Goal: Transaction & Acquisition: Purchase product/service

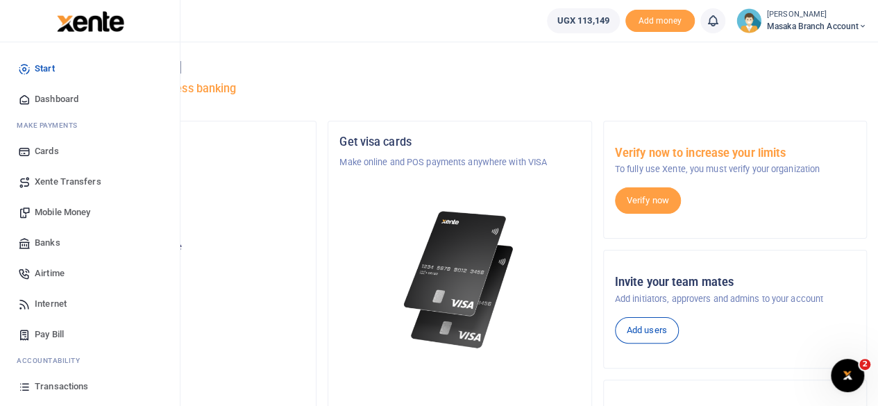
click at [54, 212] on span "Mobile Money" at bounding box center [63, 212] width 56 height 14
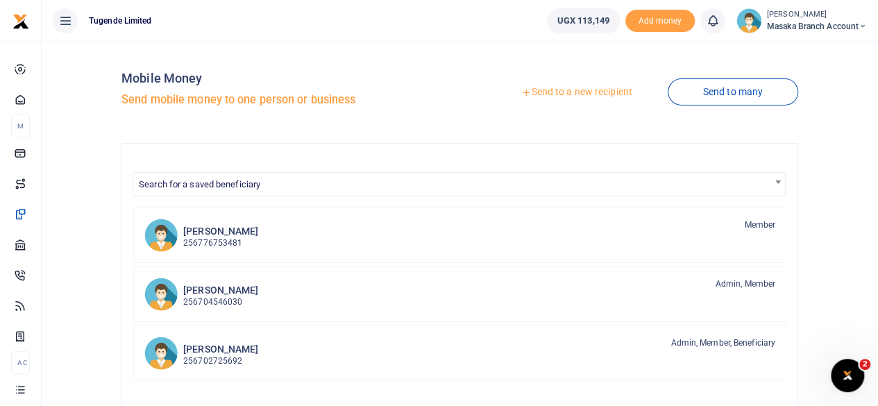
click at [571, 90] on link "Send to a new recipient" at bounding box center [576, 92] width 181 height 25
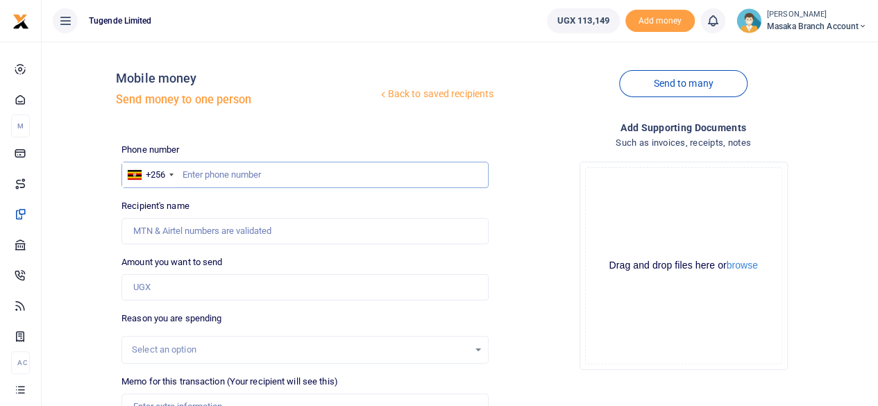
click at [403, 183] on input "text" at bounding box center [304, 175] width 367 height 26
type input "768609575"
type input "[PERSON_NAME]"
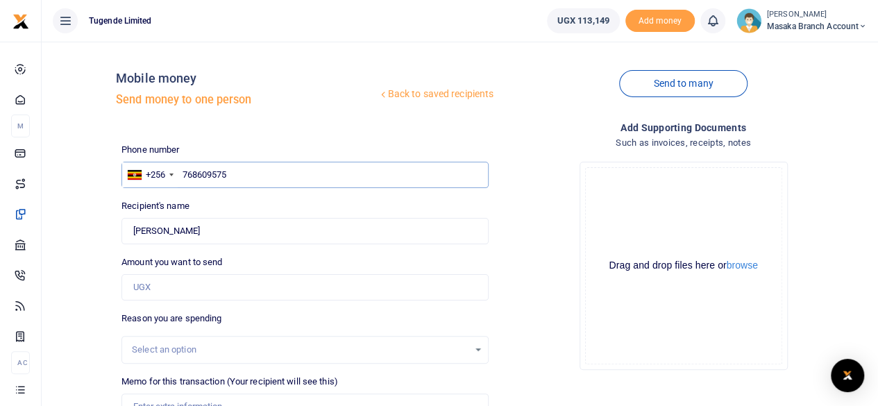
type input "768609575"
